Goal: Task Accomplishment & Management: Use online tool/utility

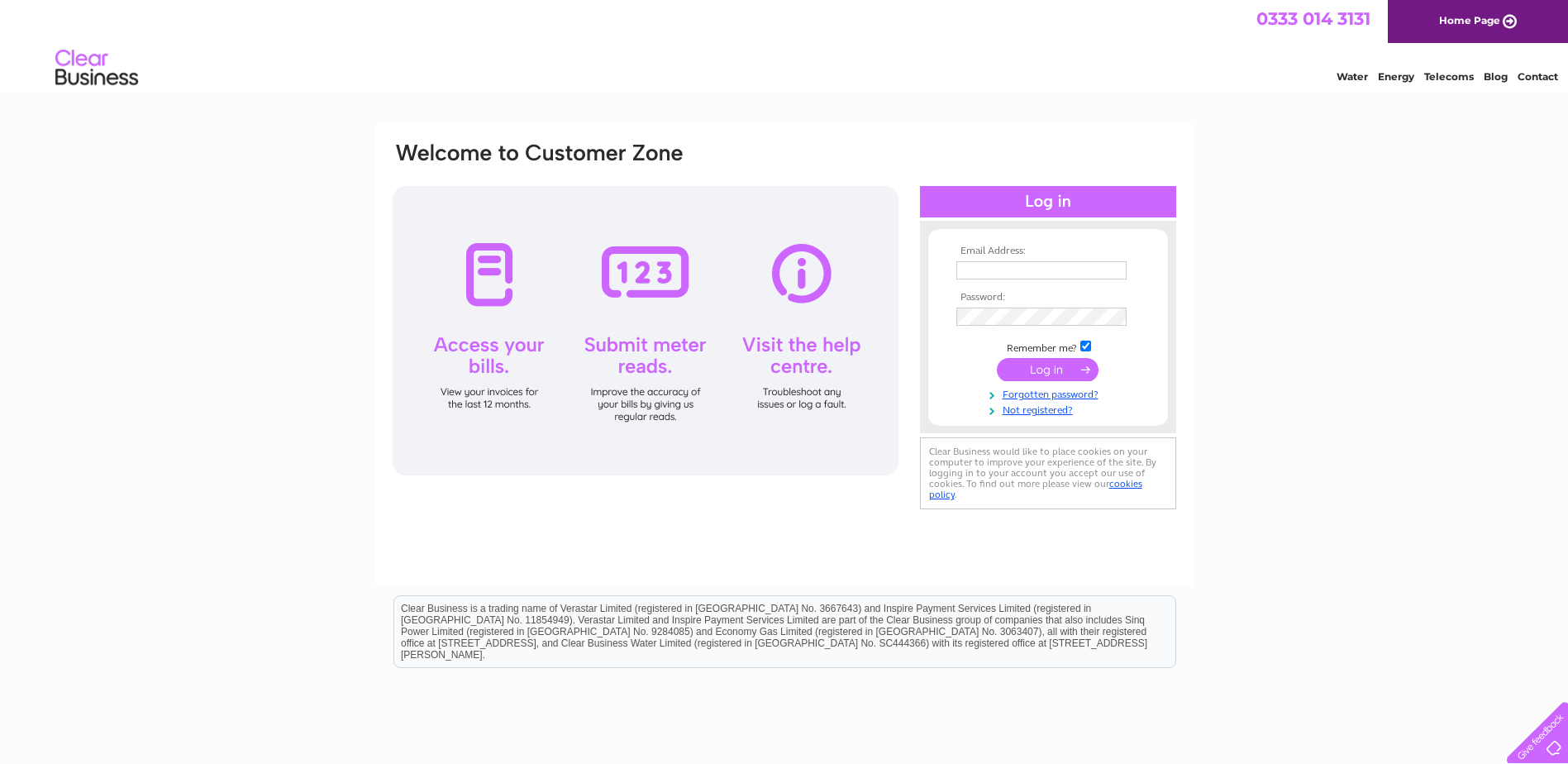
type input "[EMAIL_ADDRESS][DOMAIN_NAME]"
click at [1051, 370] on input "submit" at bounding box center [1048, 370] width 102 height 23
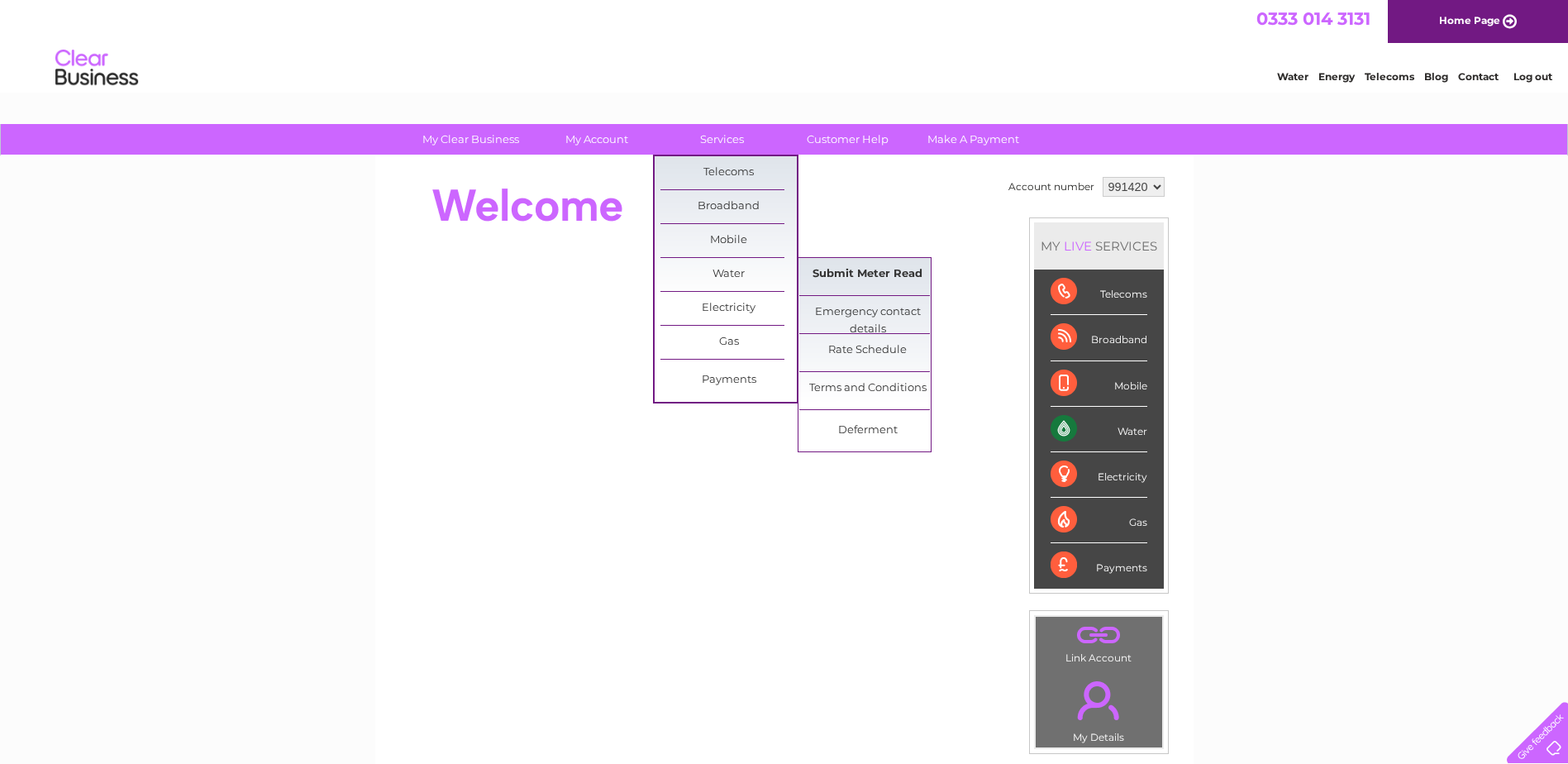
click at [841, 280] on link "Submit Meter Read" at bounding box center [867, 275] width 137 height 33
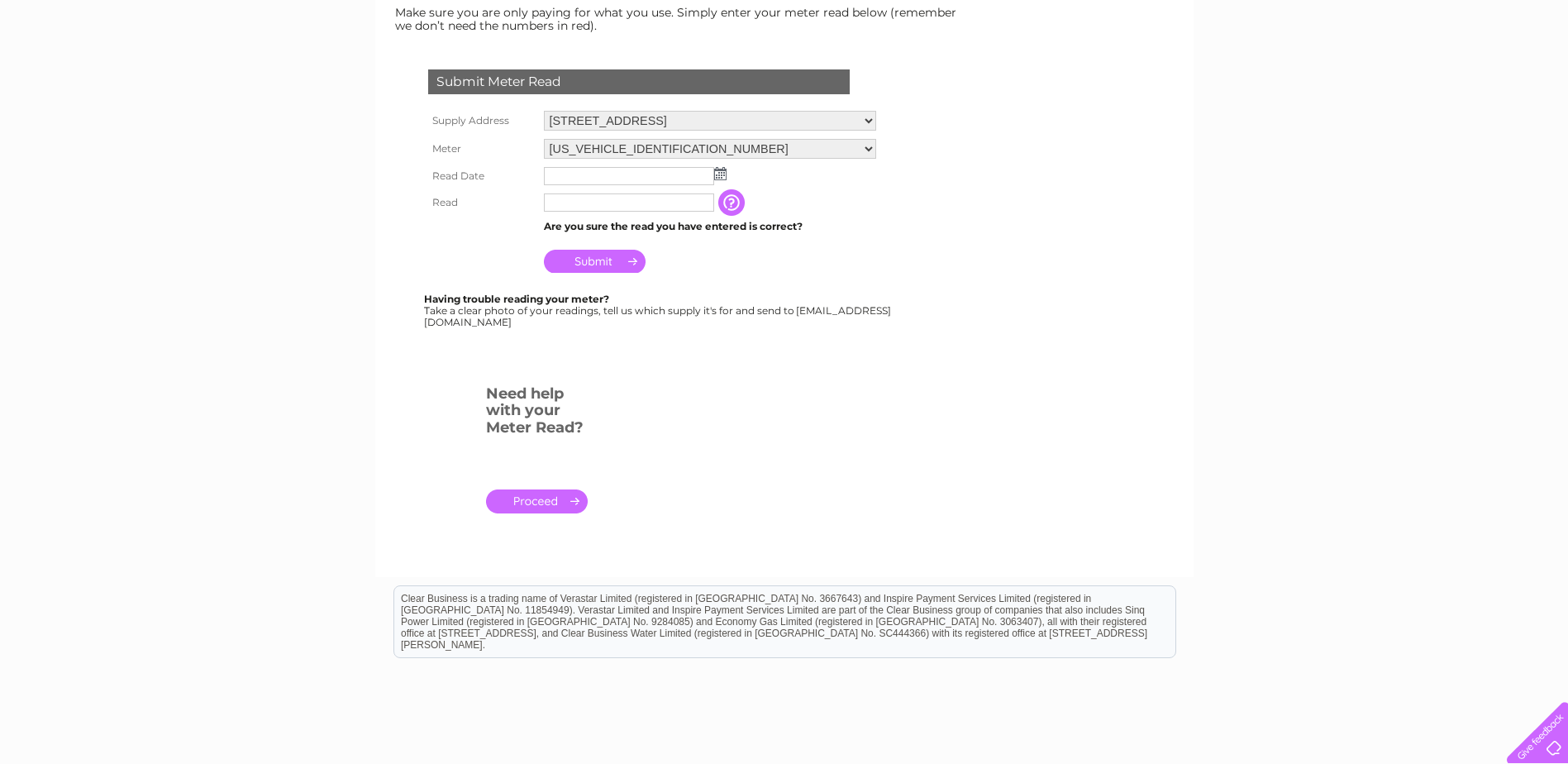
scroll to position [248, 0]
click at [601, 205] on input "text" at bounding box center [629, 202] width 172 height 19
click at [622, 171] on input "text" at bounding box center [629, 175] width 172 height 19
click at [721, 172] on img at bounding box center [721, 173] width 13 height 14
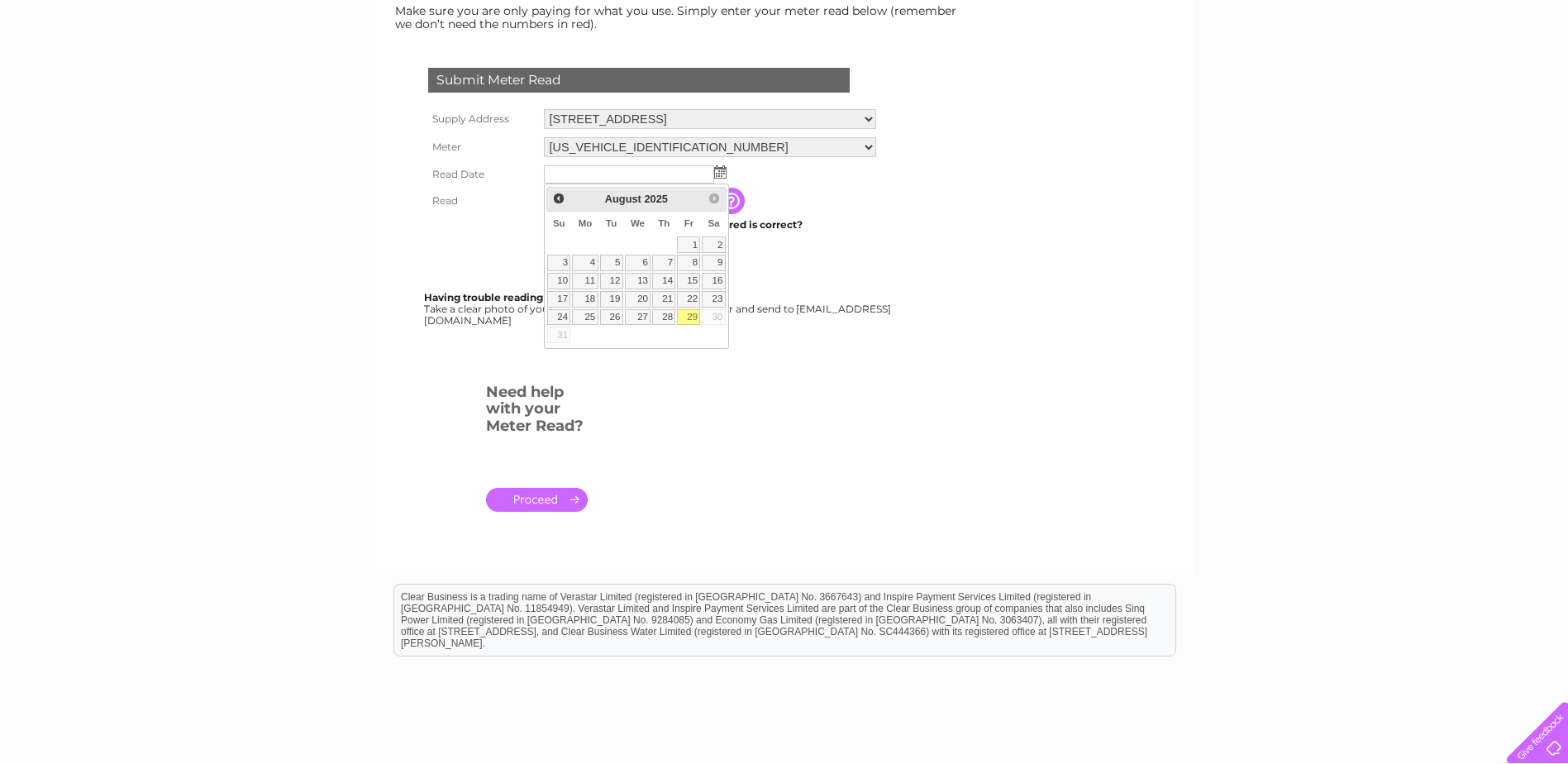
click at [692, 315] on link "29" at bounding box center [688, 316] width 23 height 17
type input "2025/08/29"
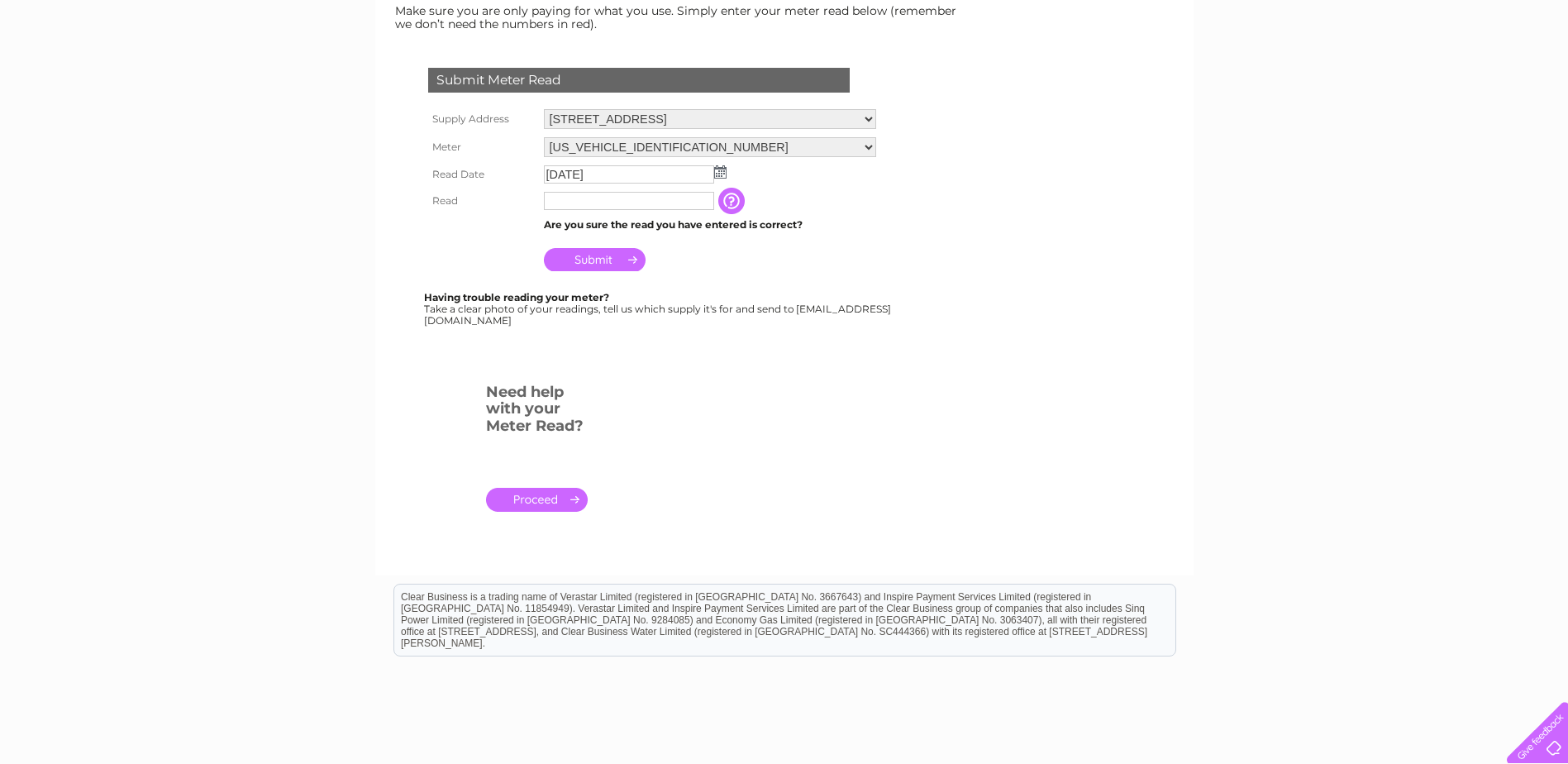
click at [578, 216] on td "Are you sure the read you have entered is correct?" at bounding box center [710, 225] width 341 height 21
click at [578, 202] on input "text" at bounding box center [629, 202] width 172 height 19
type input "00093"
click at [592, 258] on input "Submit" at bounding box center [594, 259] width 102 height 23
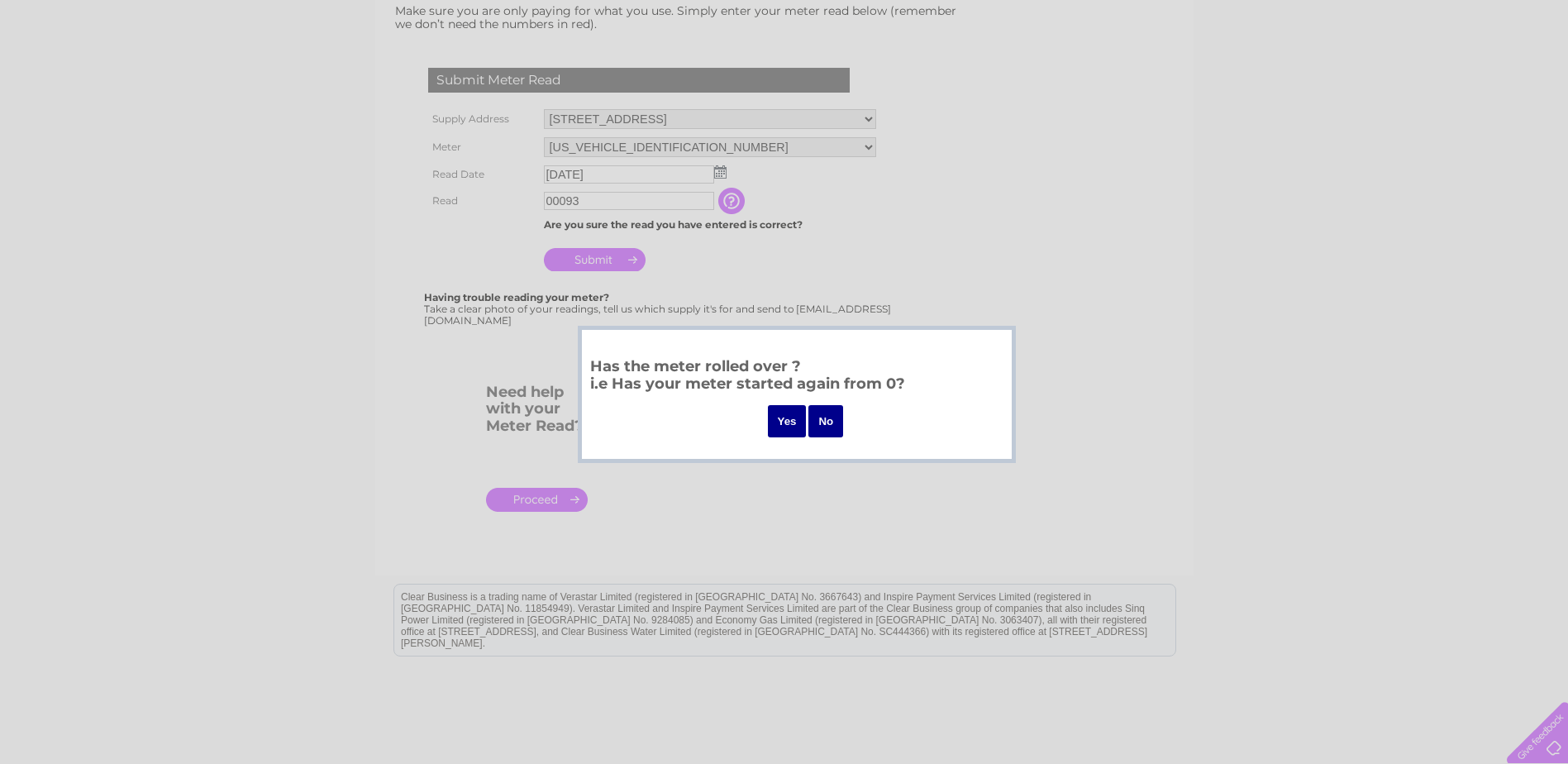
click at [783, 422] on input "Yes" at bounding box center [787, 420] width 39 height 32
